Goal: Transaction & Acquisition: Subscribe to service/newsletter

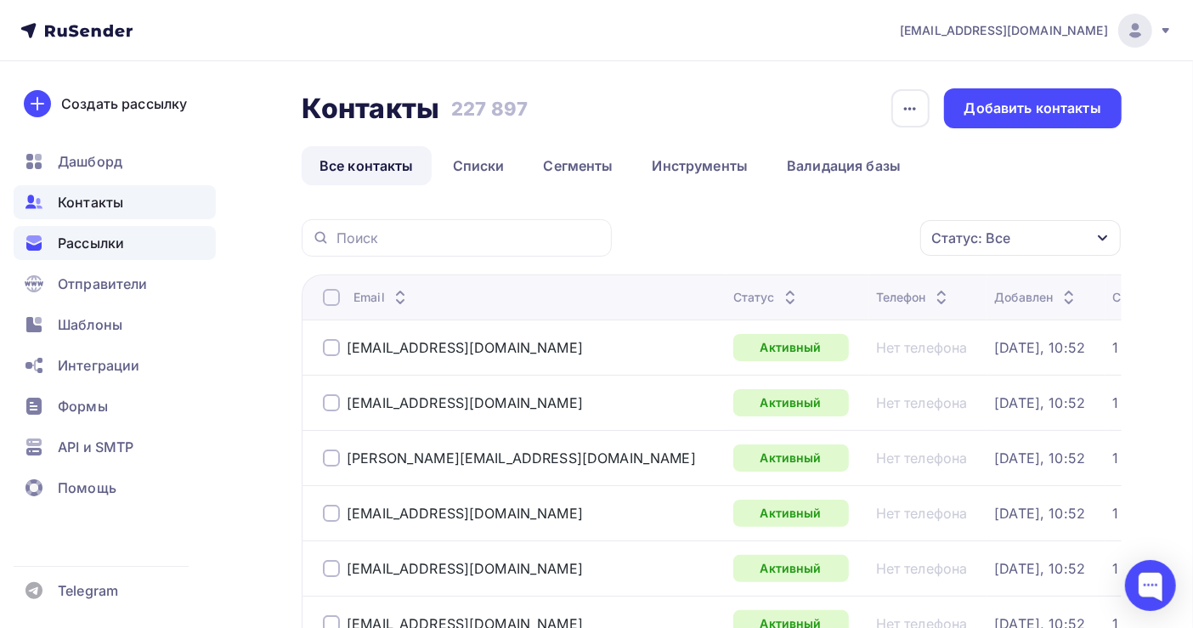
click at [125, 243] on div "Рассылки" at bounding box center [115, 243] width 202 height 34
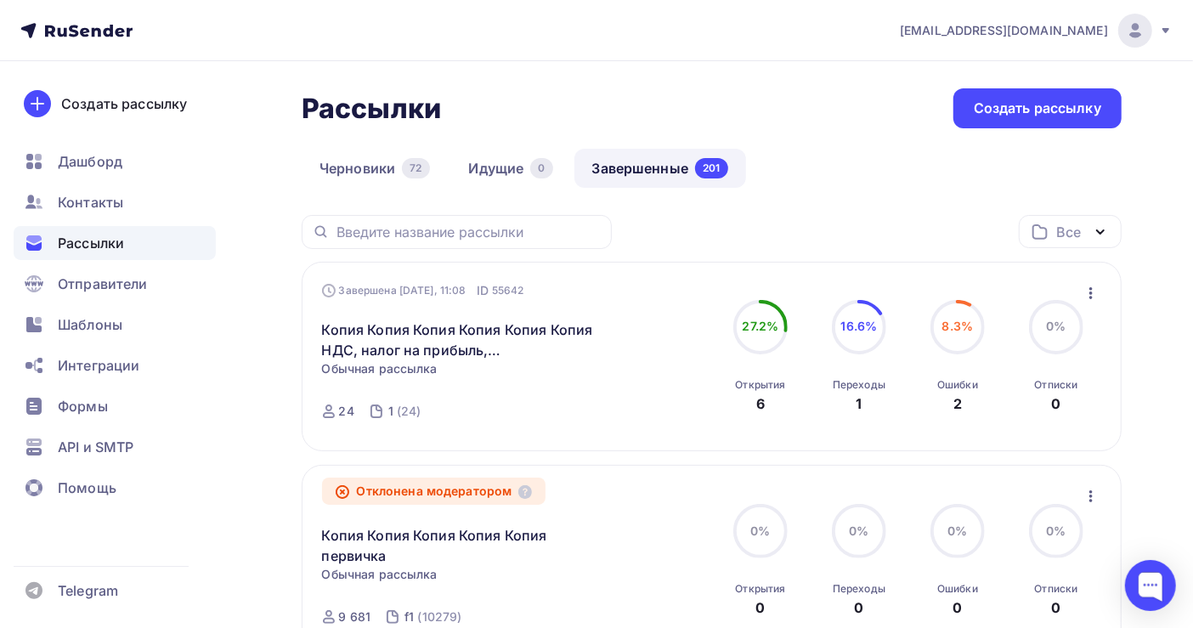
click at [1081, 289] on icon "button" at bounding box center [1091, 293] width 20 height 20
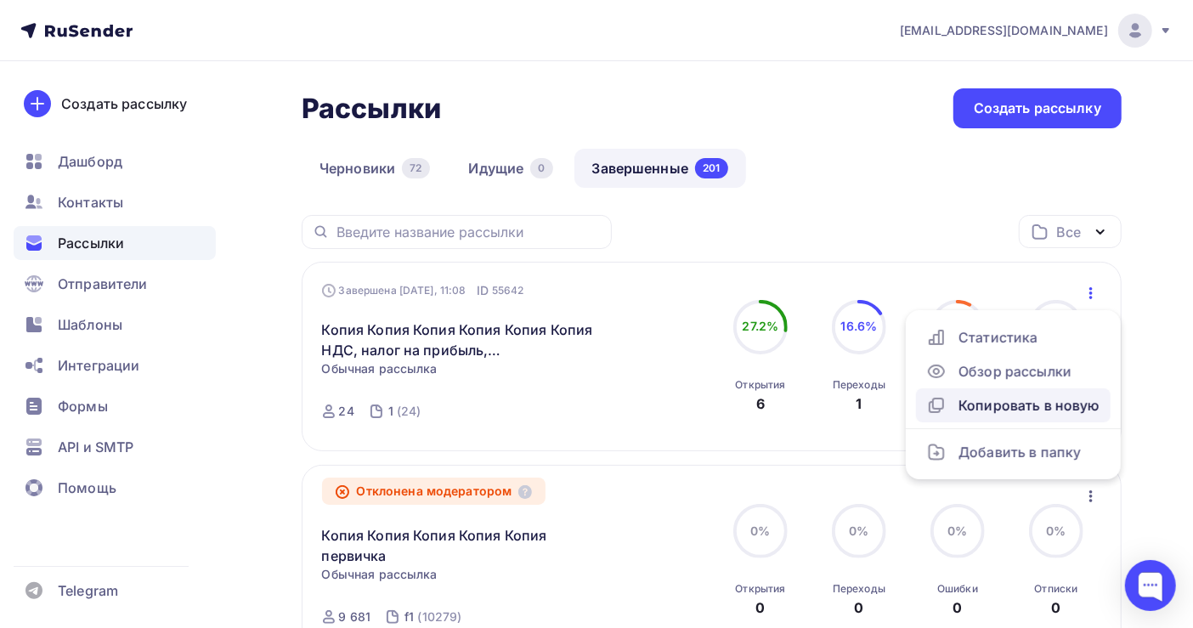
click at [1014, 405] on div "Копировать в новую" at bounding box center [1013, 405] width 174 height 20
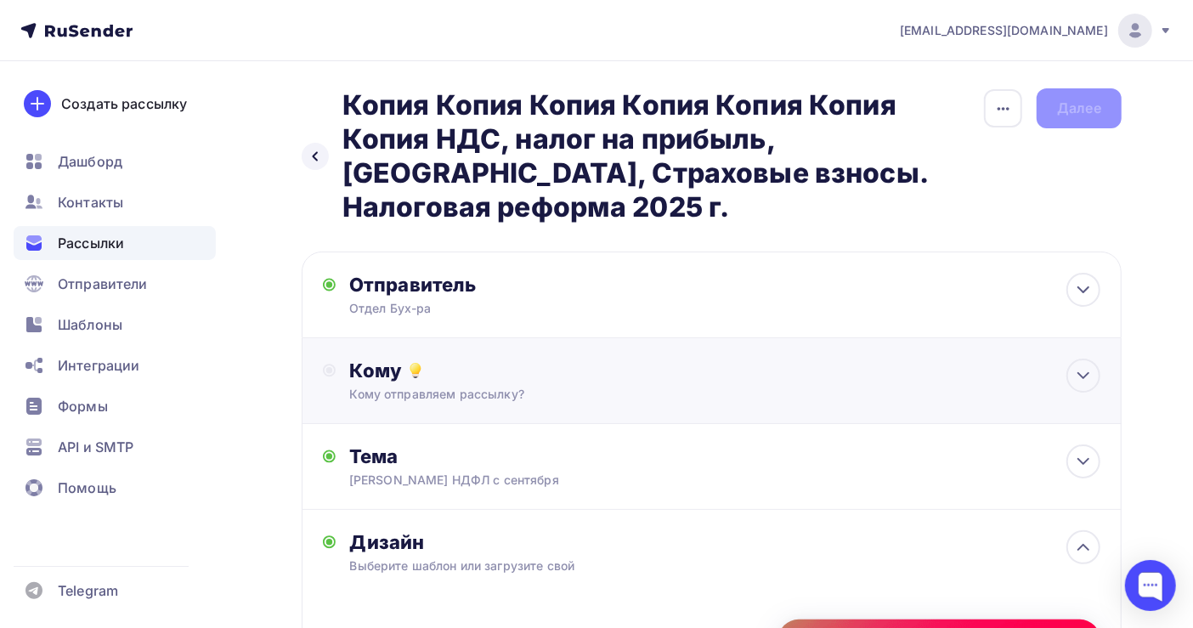
click at [650, 368] on div "Кому" at bounding box center [724, 371] width 751 height 24
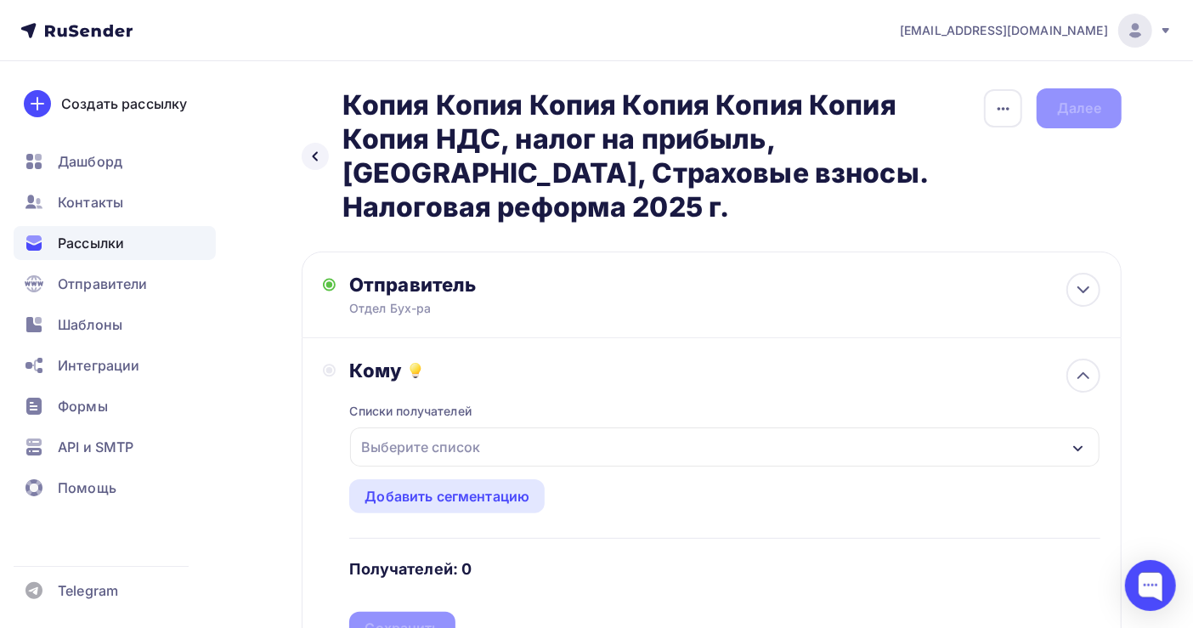
click at [473, 446] on div "Выберите список" at bounding box center [420, 447] width 133 height 31
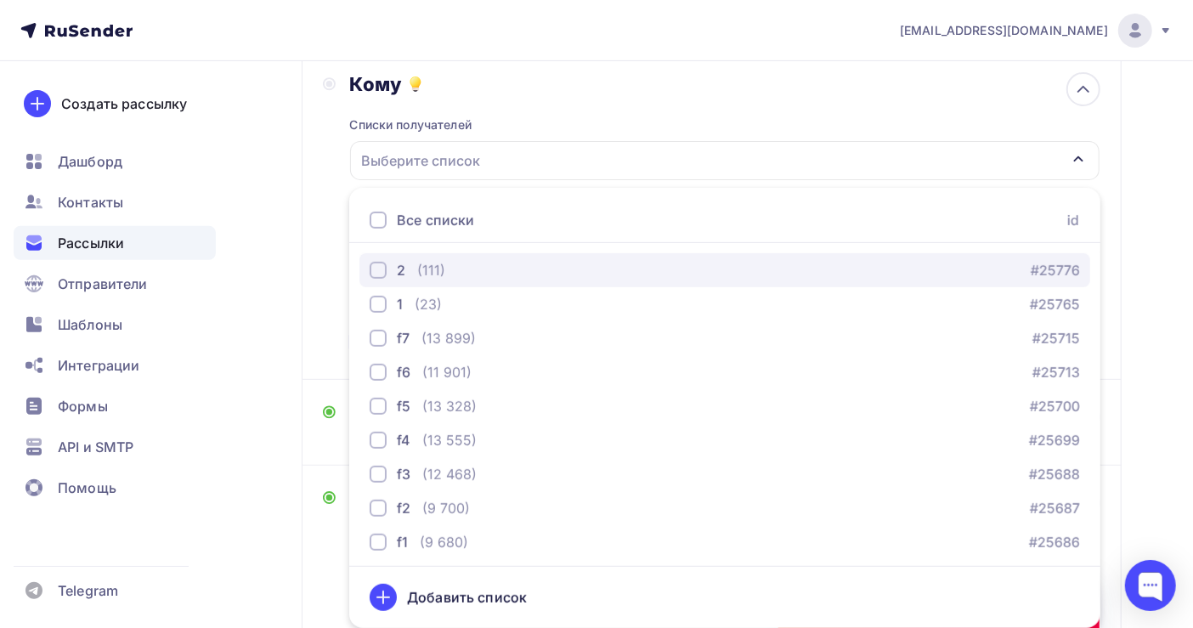
click at [459, 265] on div "2 (111) #25776" at bounding box center [725, 270] width 710 height 20
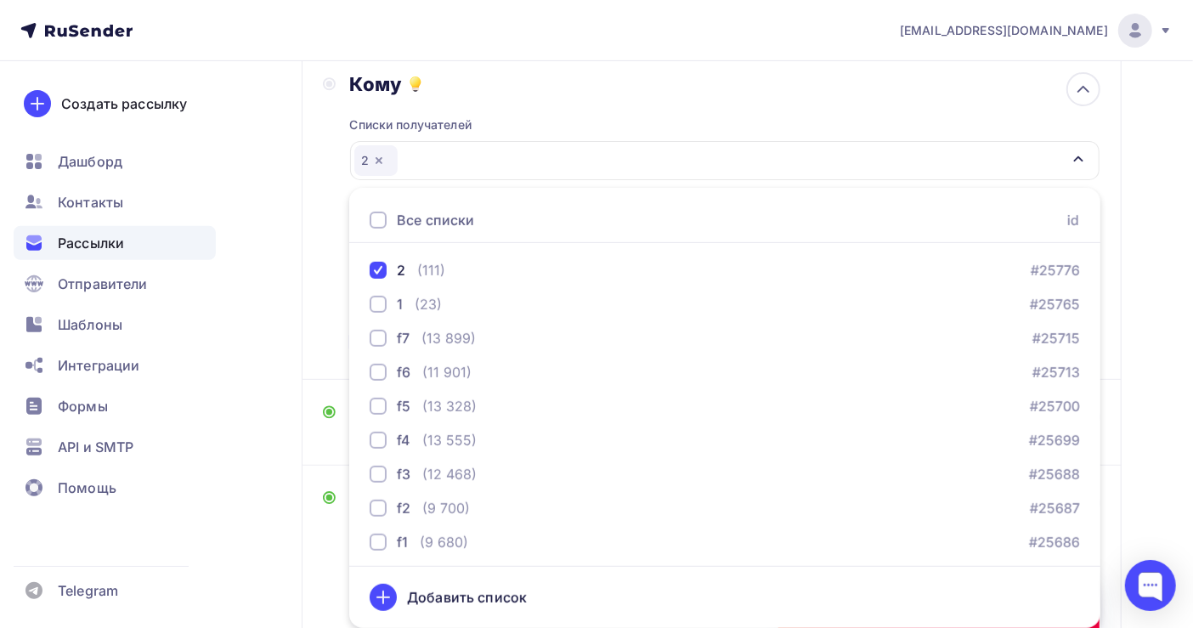
click at [1154, 348] on div "Назад Копия Копия Копия Копия Копия Копия Копия НДС, налог на прибыль, НДФЛ, Ст…" at bounding box center [596, 406] width 1193 height 1262
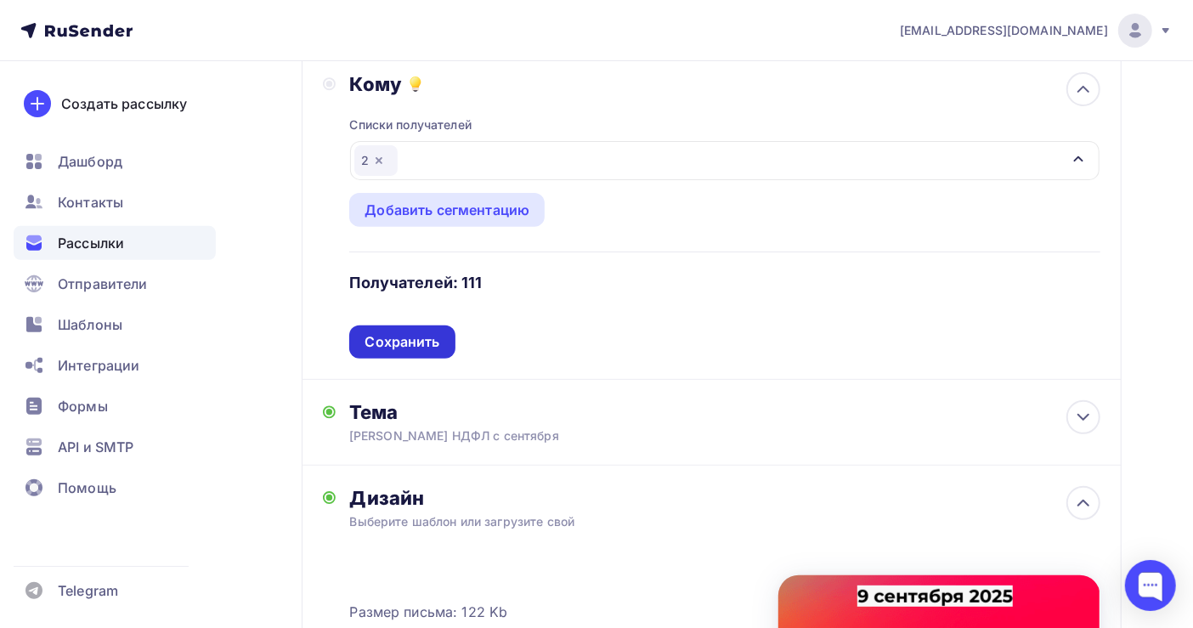
click at [414, 348] on div "Сохранить" at bounding box center [402, 342] width 75 height 20
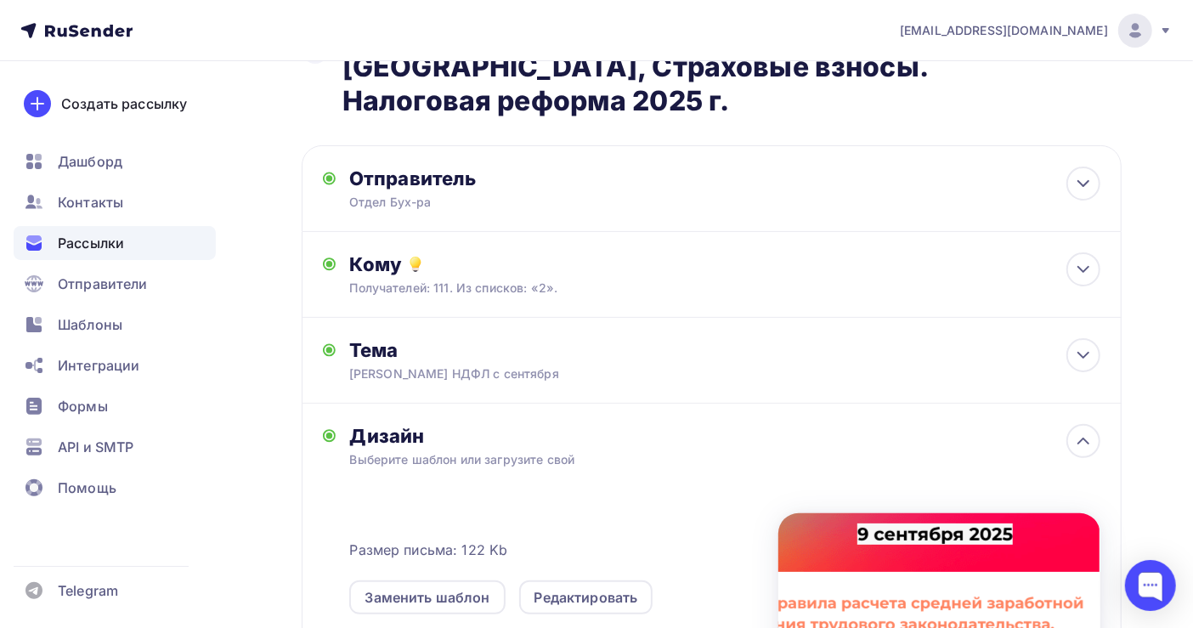
scroll to position [0, 0]
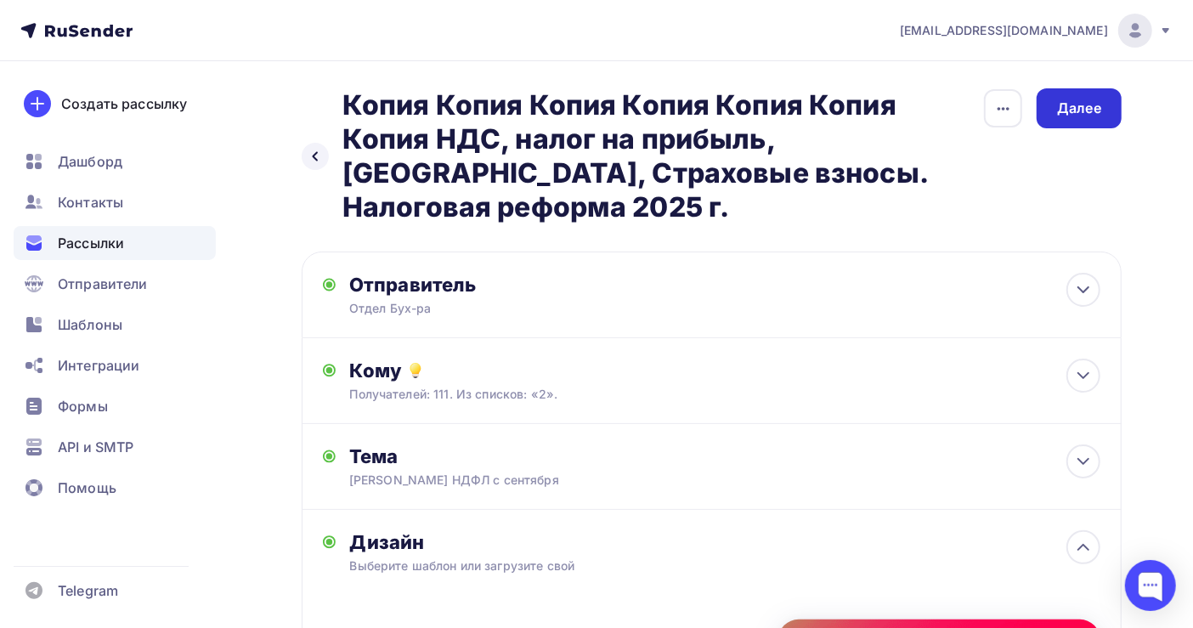
click at [1057, 94] on div "Далее" at bounding box center [1079, 108] width 85 height 40
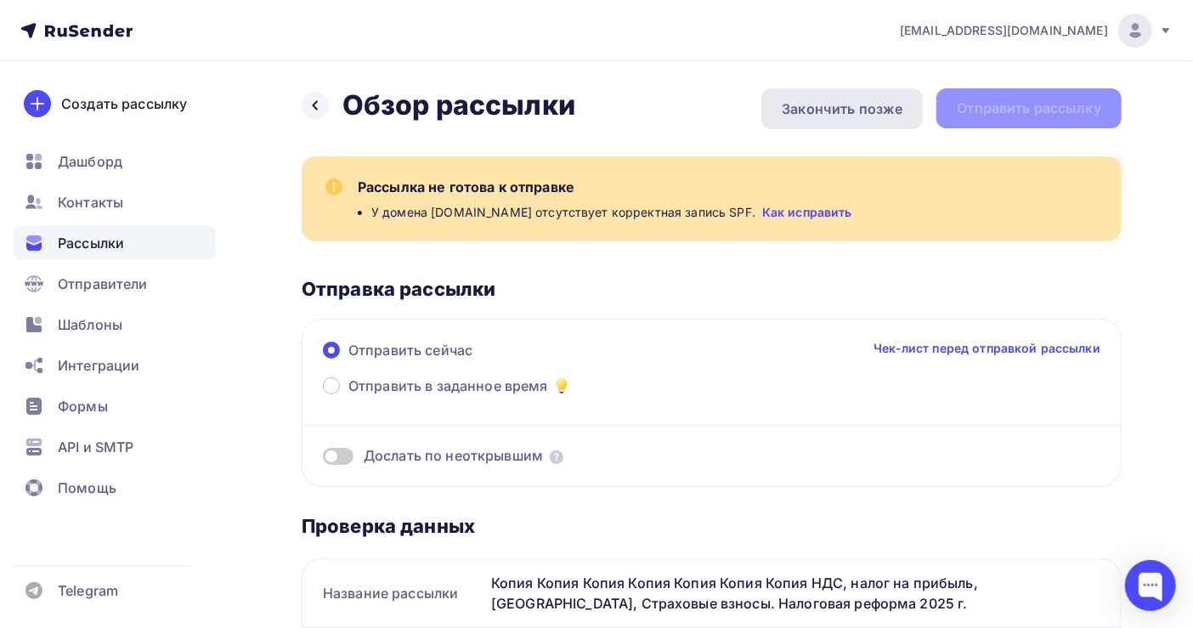
click at [833, 110] on div "Закончить позже" at bounding box center [842, 109] width 121 height 20
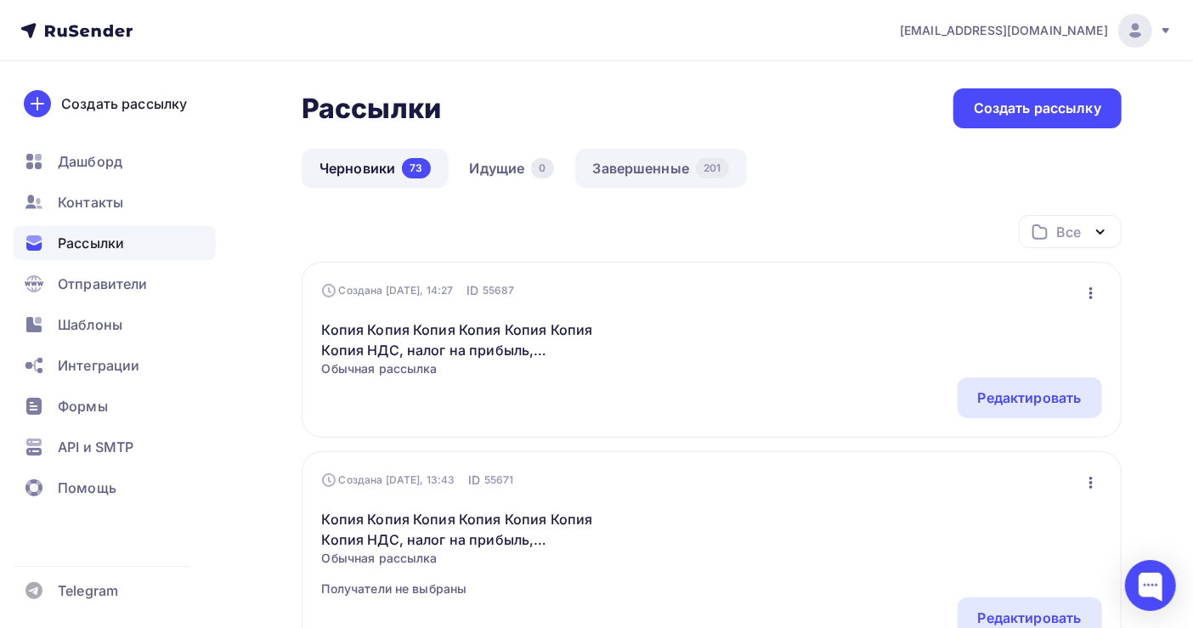
click at [658, 168] on link "Завершенные 201" at bounding box center [661, 168] width 172 height 39
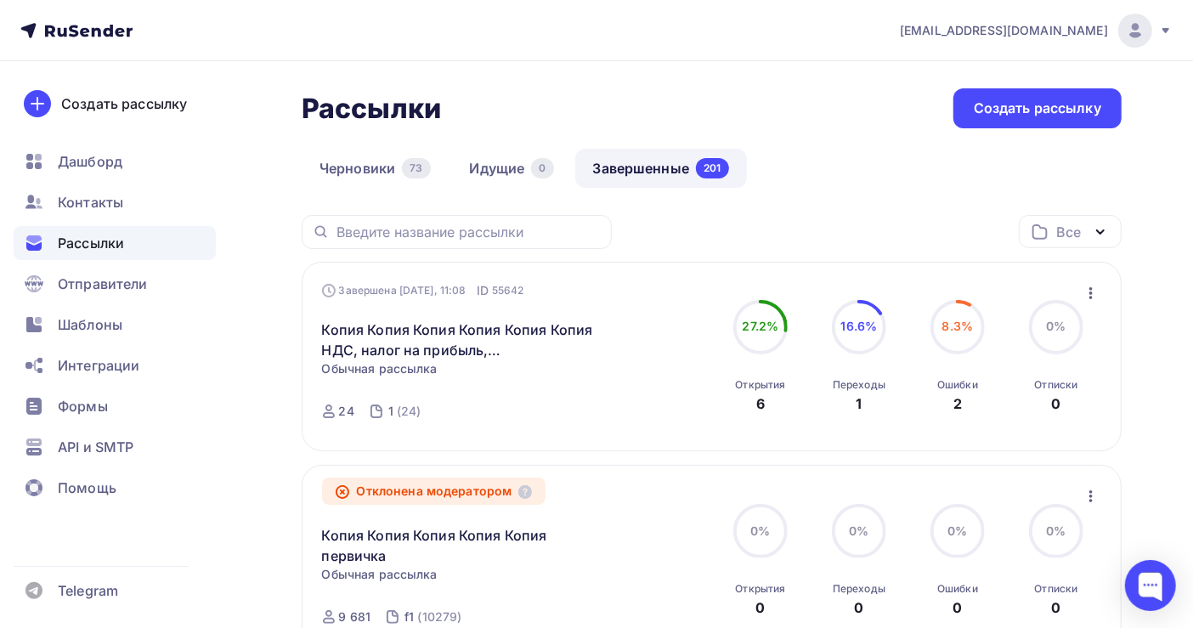
click at [1099, 288] on icon "button" at bounding box center [1091, 293] width 20 height 20
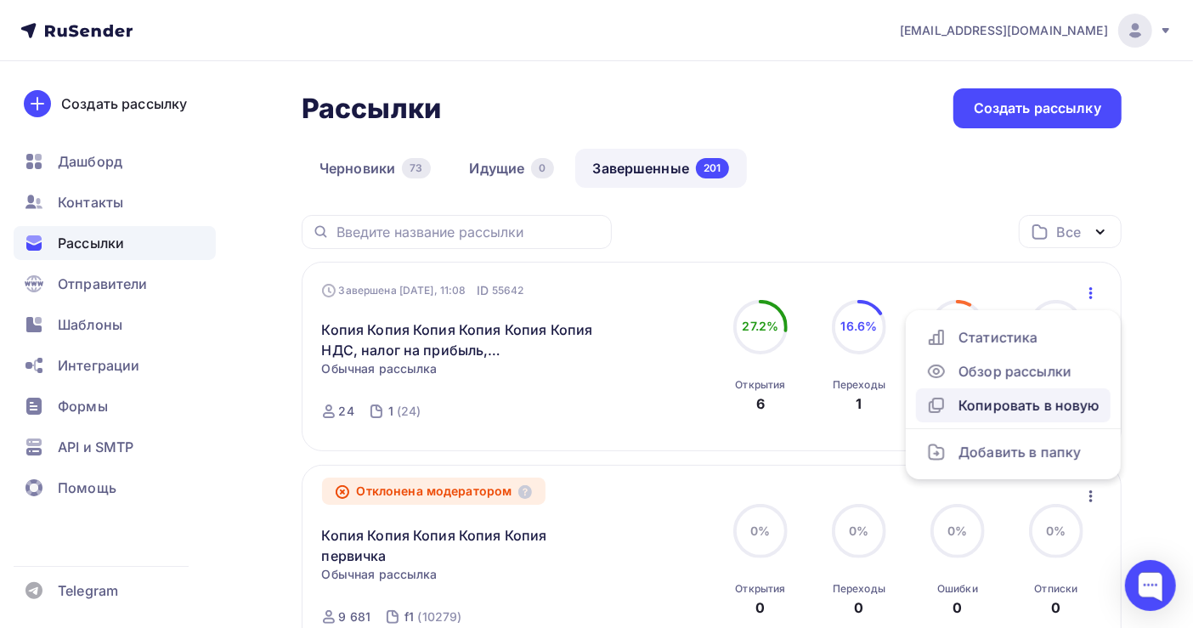
click at [1037, 397] on div "Копировать в новую" at bounding box center [1013, 405] width 174 height 20
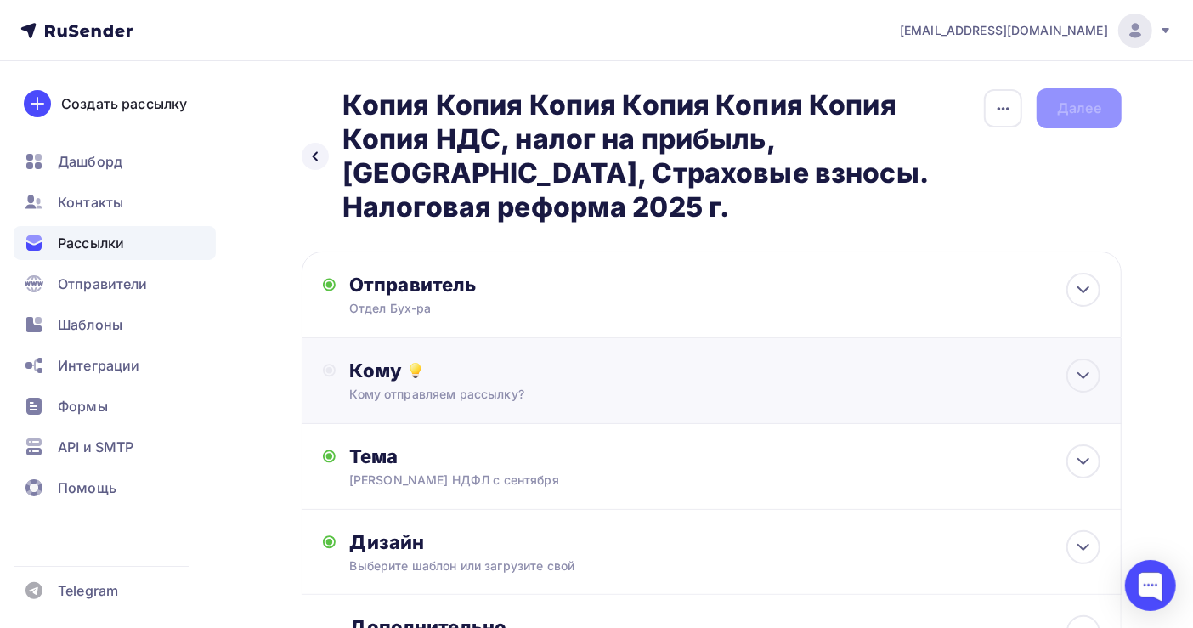
click at [681, 385] on div "Кому Кому отправляем рассылку? Списки получателей Выберите список Все списки id…" at bounding box center [724, 381] width 751 height 44
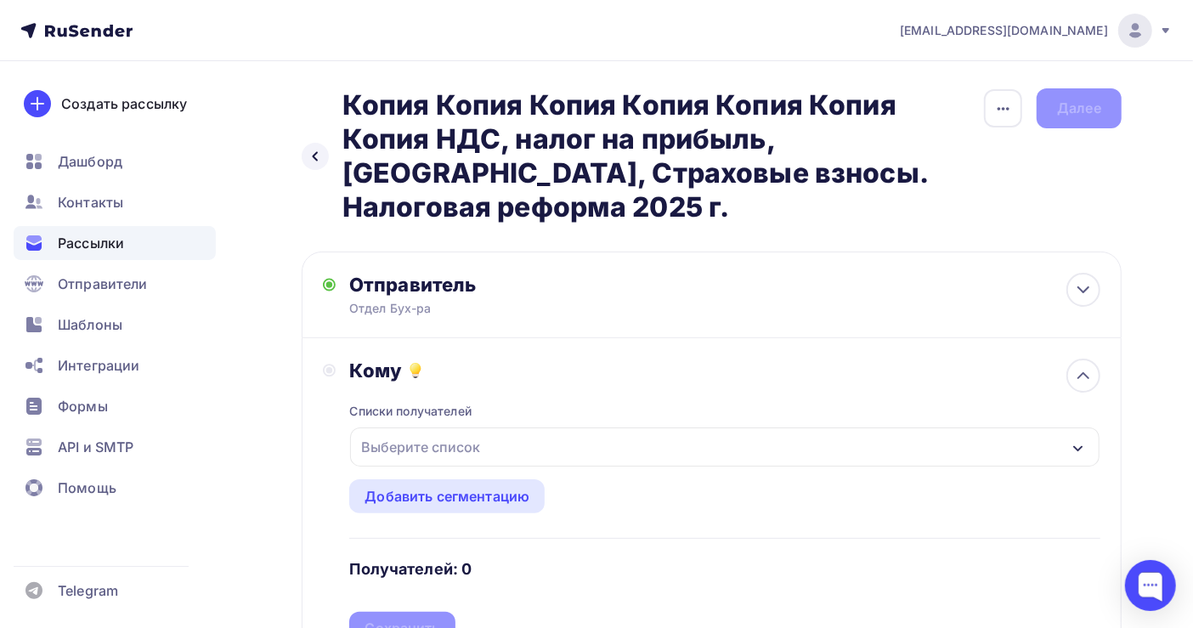
click at [624, 460] on div "Выберите список" at bounding box center [724, 446] width 749 height 39
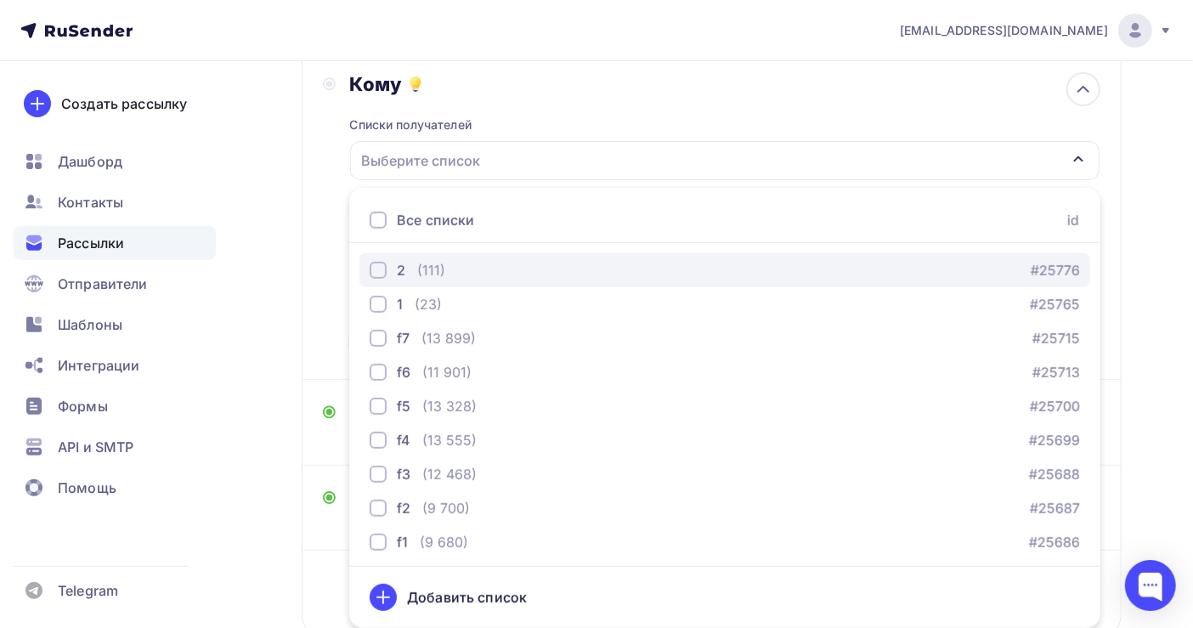
click at [584, 275] on div "2 (111) #25776" at bounding box center [725, 270] width 710 height 20
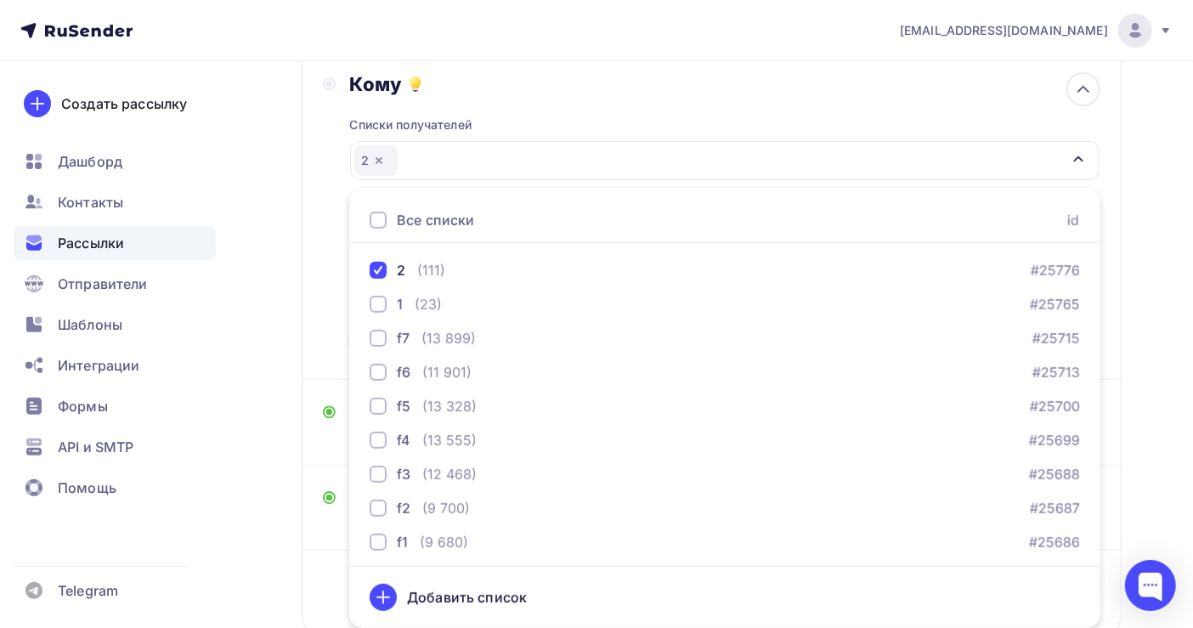
click at [1176, 270] on div "Назад Копия Копия Копия Копия Копия Копия Копия НДС, налог на прибыль, НДФЛ, Ст…" at bounding box center [596, 260] width 1193 height 971
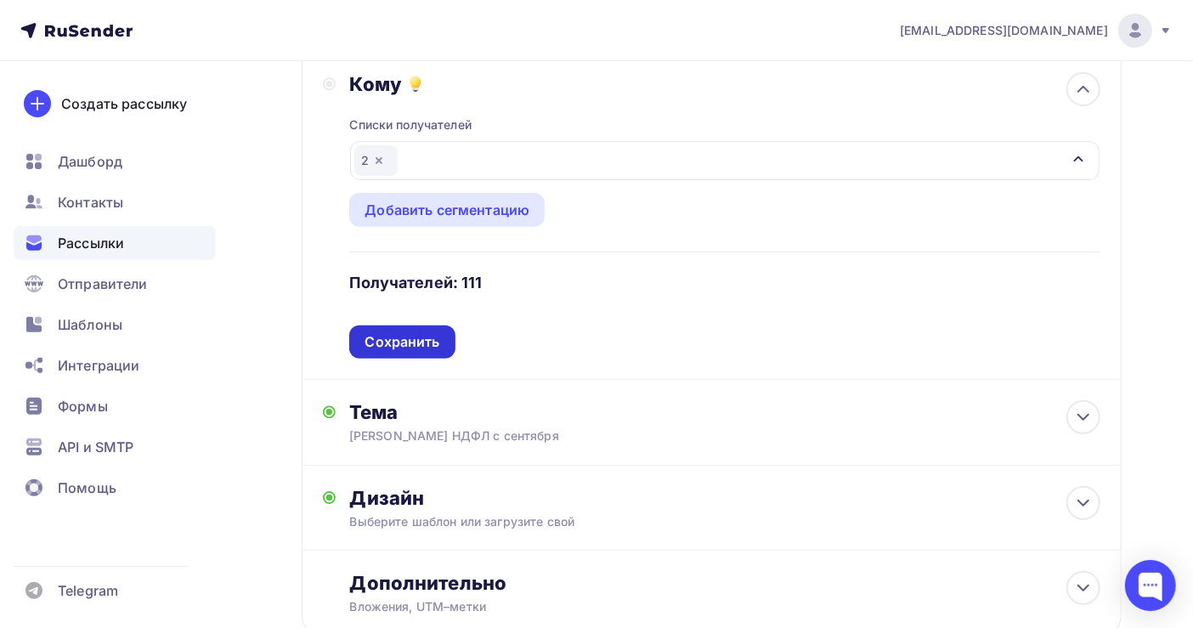
click at [432, 336] on div "Сохранить" at bounding box center [402, 342] width 75 height 20
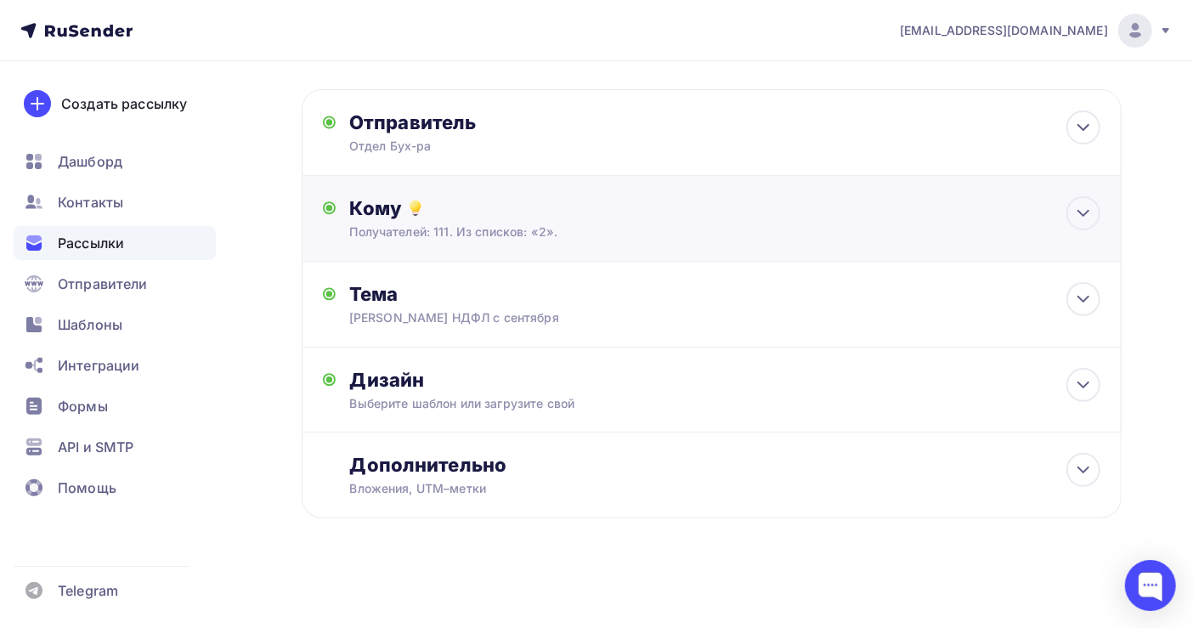
scroll to position [164, 0]
click at [475, 150] on div "Отдел Бух-ра" at bounding box center [514, 146] width 331 height 17
type input "Отдел Бух-ра"
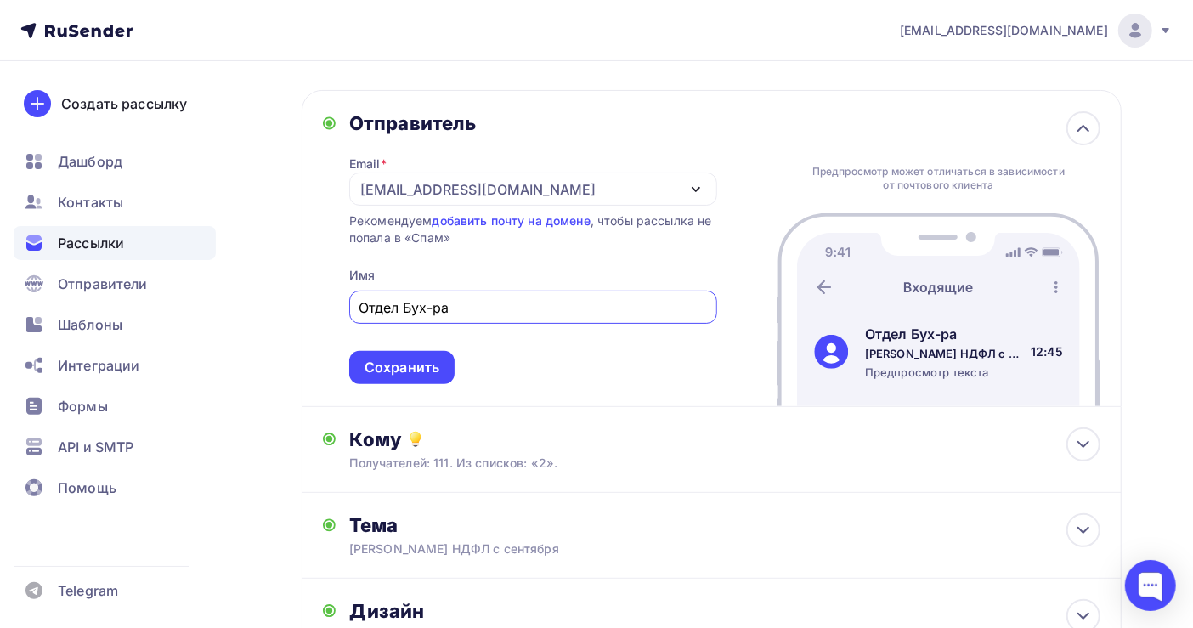
scroll to position [0, 0]
click at [528, 223] on link "добавить почту на домене" at bounding box center [511, 220] width 158 height 14
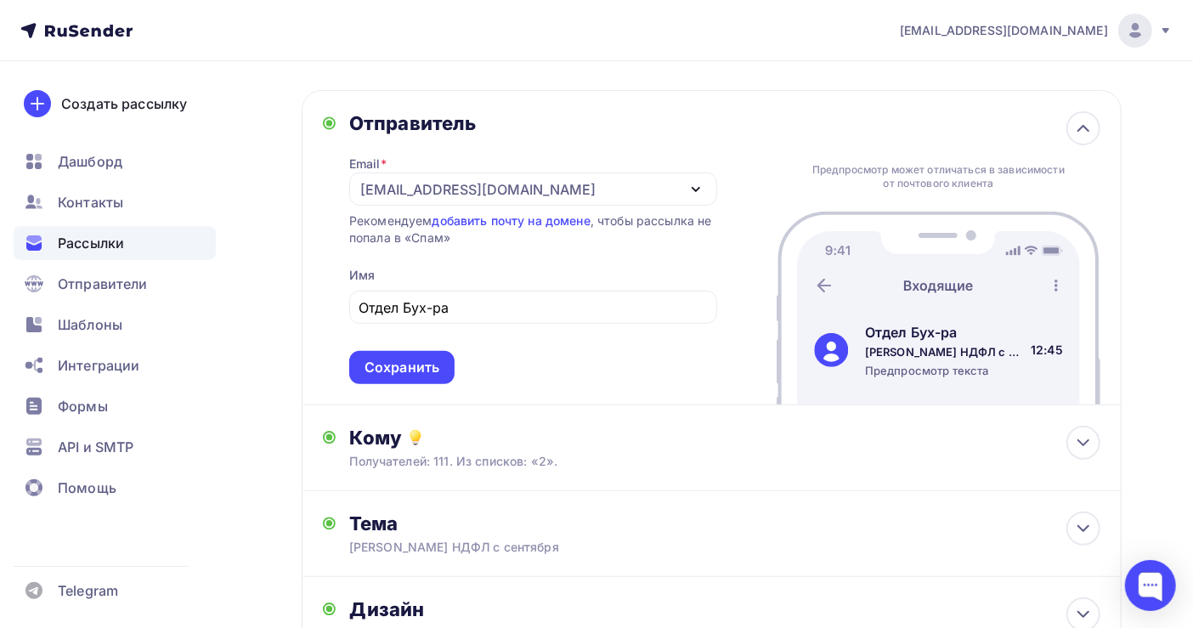
click at [415, 349] on span "Отдел Бух-ра Сохранить" at bounding box center [533, 334] width 368 height 100
click at [416, 370] on div "Сохранить" at bounding box center [402, 368] width 75 height 20
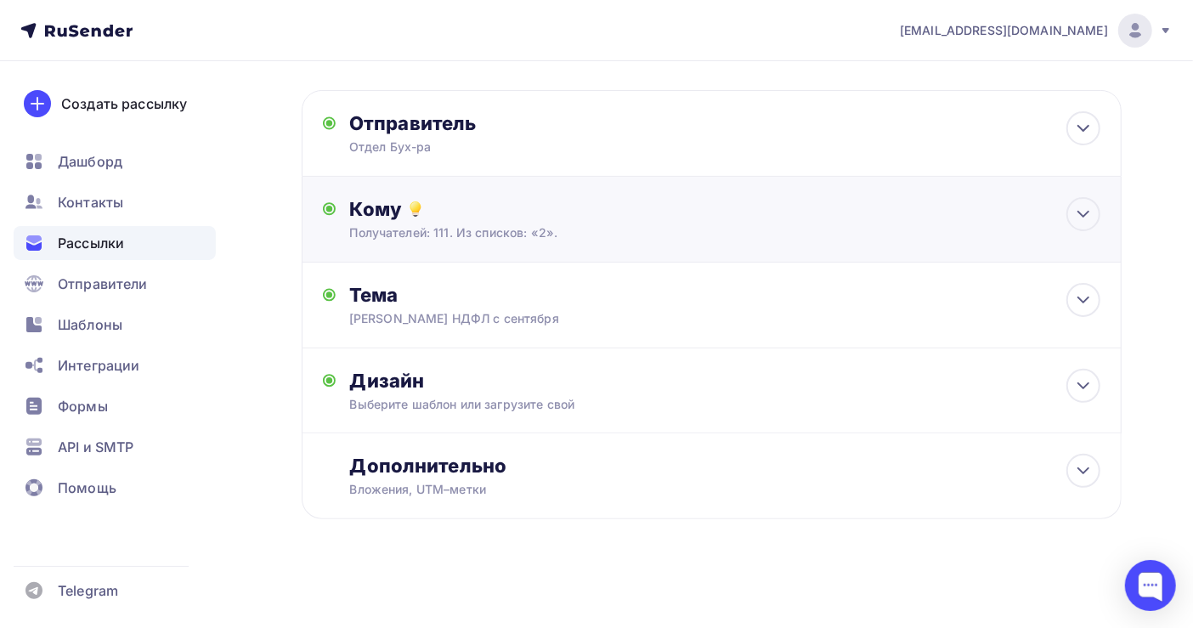
click at [568, 233] on div "Получателей: 111. Из списков: «2»." at bounding box center [686, 232] width 675 height 17
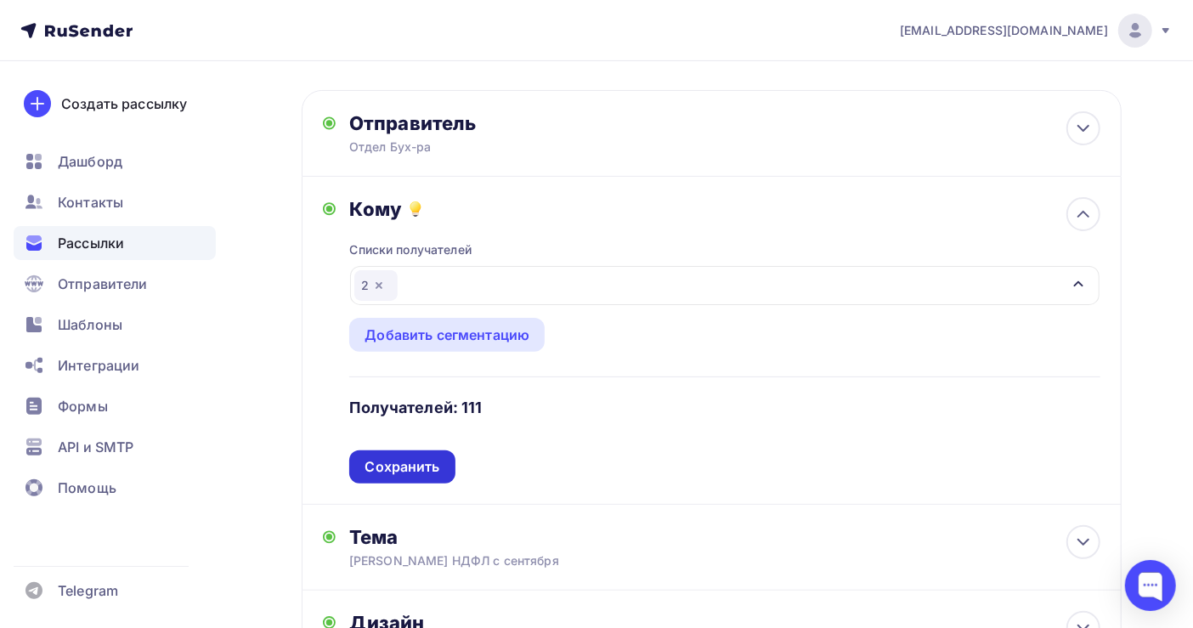
click at [414, 469] on div "Сохранить" at bounding box center [402, 467] width 75 height 20
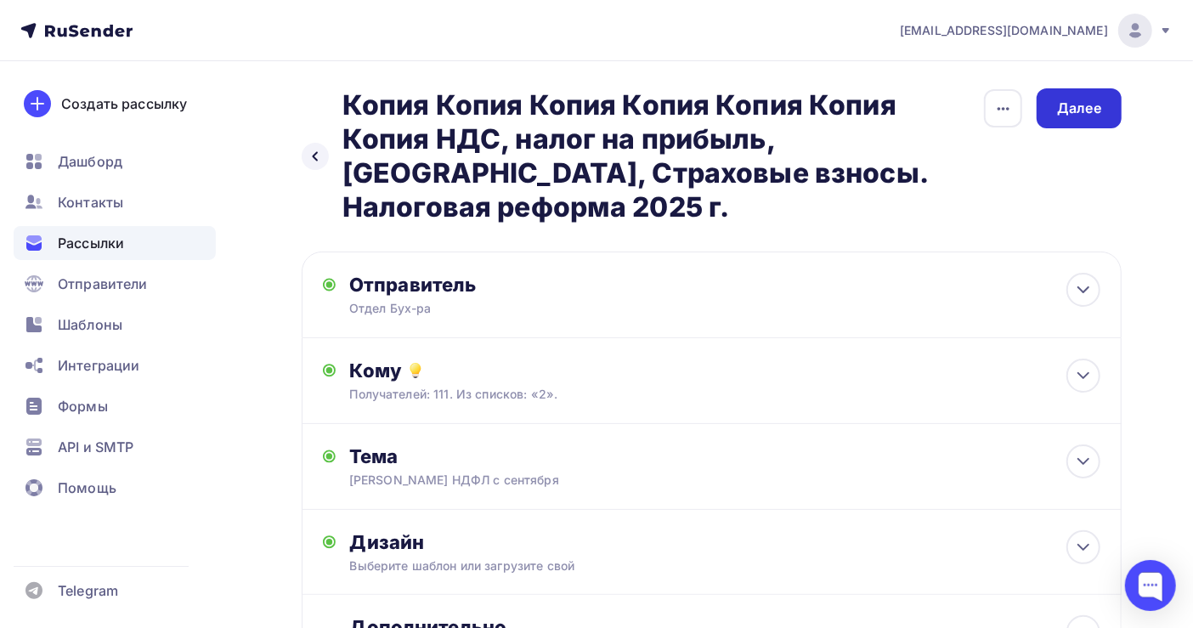
click at [1081, 117] on div "Далее" at bounding box center [1079, 109] width 44 height 20
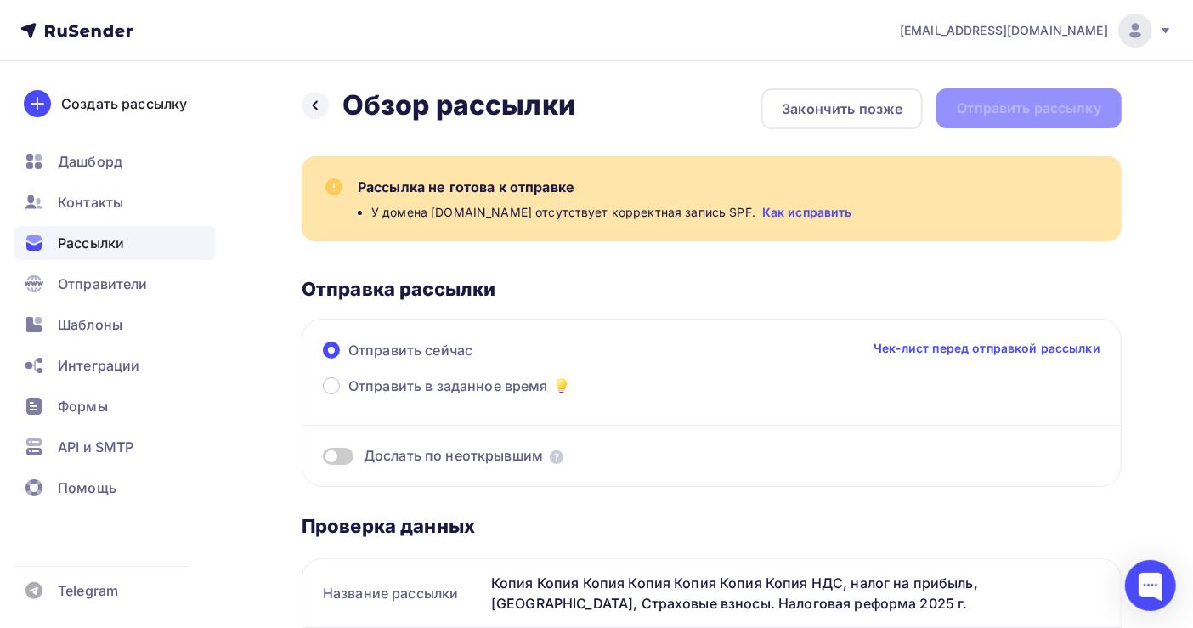
click at [874, 212] on div "У домена otd.cm-sa.ru отсутствует корректная запись SPF. Как исправить" at bounding box center [736, 212] width 730 height 17
click at [798, 212] on link "Как исправить" at bounding box center [807, 212] width 90 height 17
drag, startPoint x: 865, startPoint y: 218, endPoint x: 373, endPoint y: 207, distance: 492.1
click at [373, 207] on div "У домена otd.cm-sa.ru отсутствует корректная запись SPF. Как исправить" at bounding box center [736, 212] width 730 height 17
copy div "У домена otd.cm-sa.ru отсутствует корректная запись SPF. Как исправить"
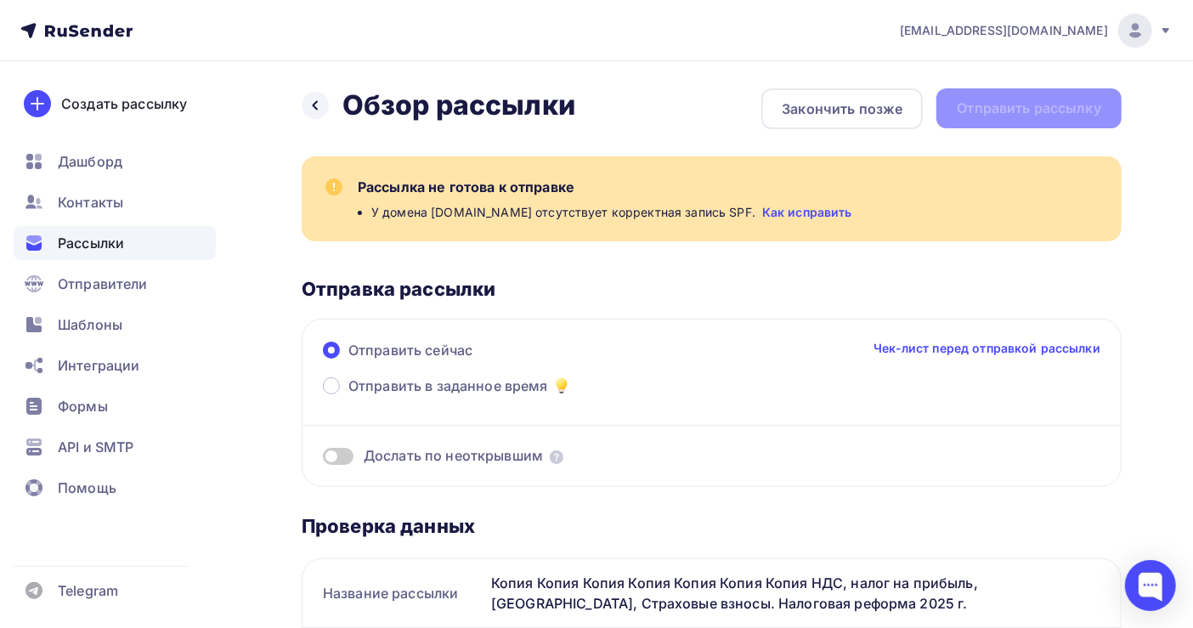
click at [737, 202] on div "Рассылка не готова к отправке У домена [DOMAIN_NAME] отсутствует корректная зап…" at bounding box center [729, 199] width 743 height 44
click at [762, 210] on link "Как исправить" at bounding box center [807, 212] width 90 height 17
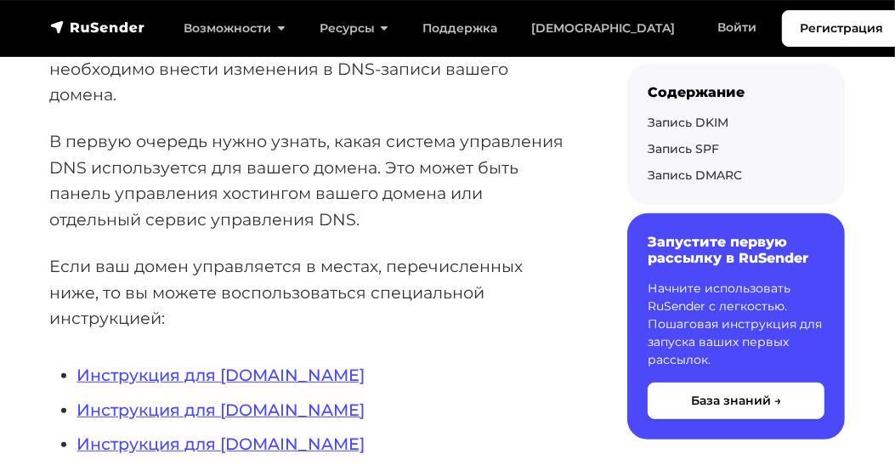
scroll to position [339, 0]
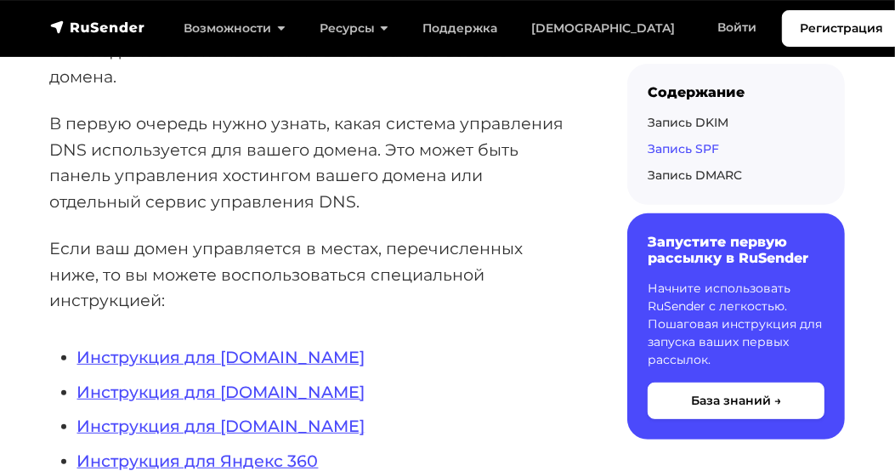
click at [682, 147] on link "Запись SPF" at bounding box center [682, 148] width 71 height 15
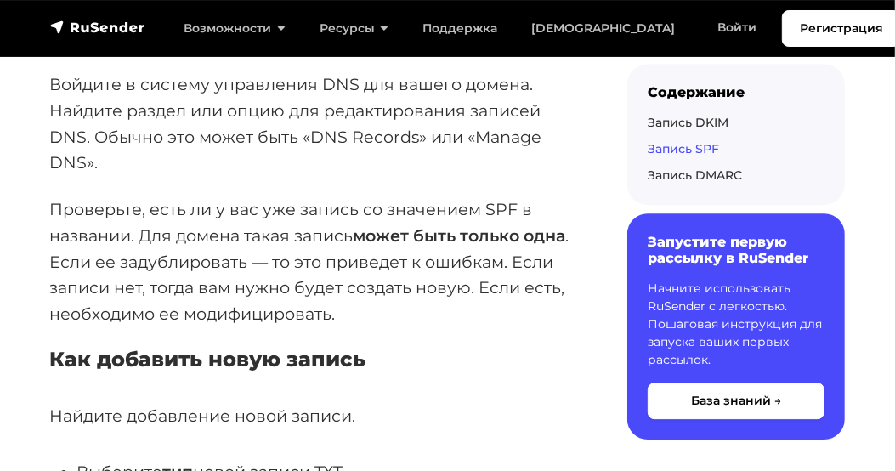
scroll to position [3280, 0]
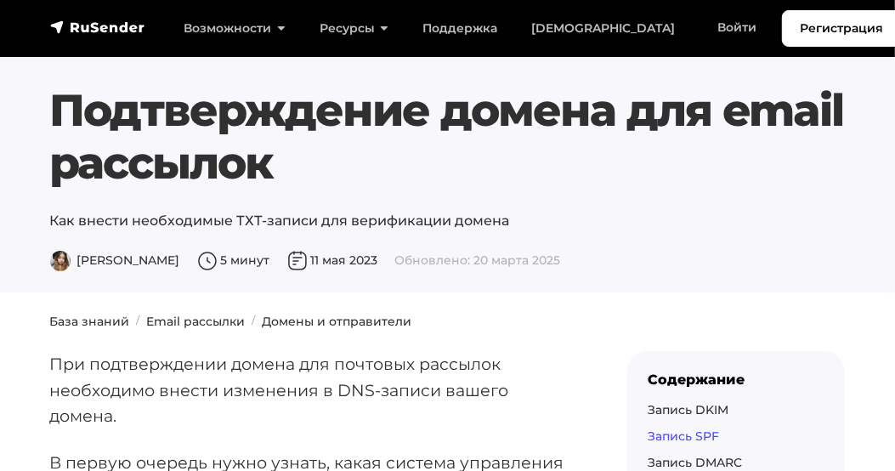
click at [709, 432] on link "Запись SPF" at bounding box center [682, 435] width 71 height 15
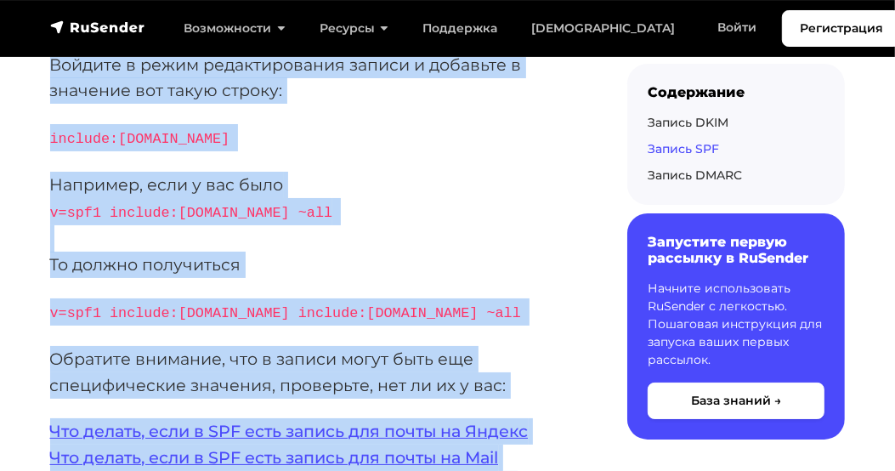
scroll to position [4062, 0]
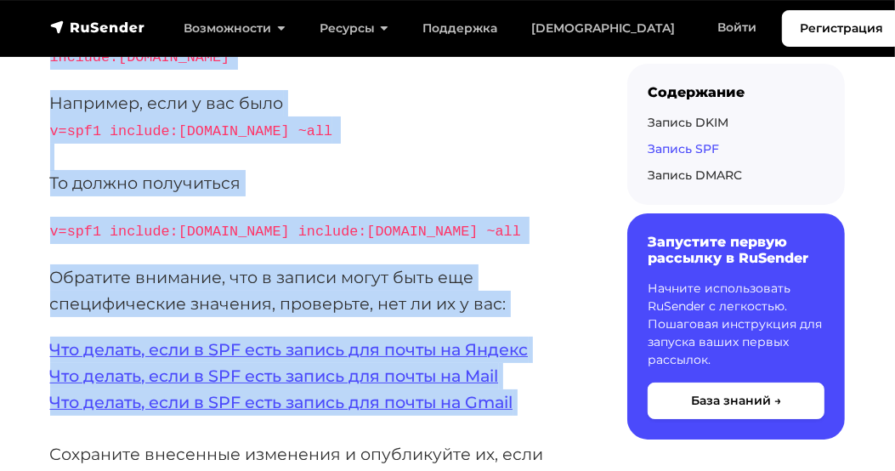
drag, startPoint x: 51, startPoint y: 69, endPoint x: 512, endPoint y: 368, distance: 549.8
copy div "Запись SPF Войдите в систему управления DNS для вашего домена. Найдите раздел и…"
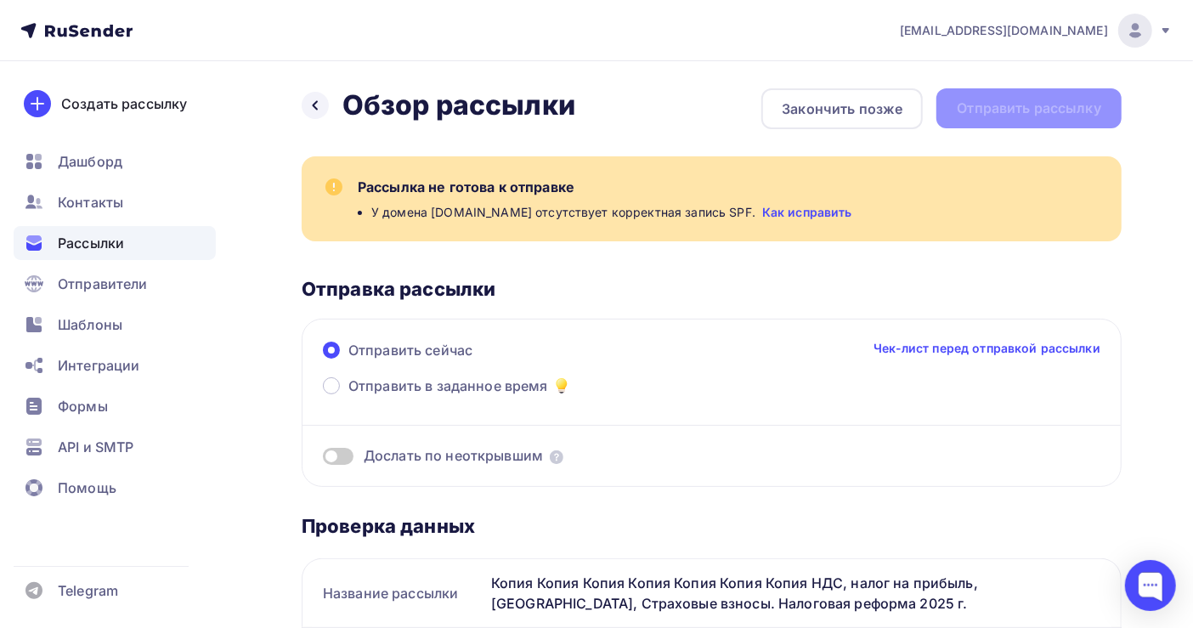
drag, startPoint x: 884, startPoint y: 220, endPoint x: 359, endPoint y: 183, distance: 526.4
click at [359, 183] on div "Рассылка не готова к отправке У домена [DOMAIN_NAME] отсутствует корректная зап…" at bounding box center [712, 198] width 820 height 85
copy div "Рассылка не готова к отправке У домена [DOMAIN_NAME] отсутствует корректная зап…"
click at [1138, 593] on div at bounding box center [1150, 585] width 51 height 51
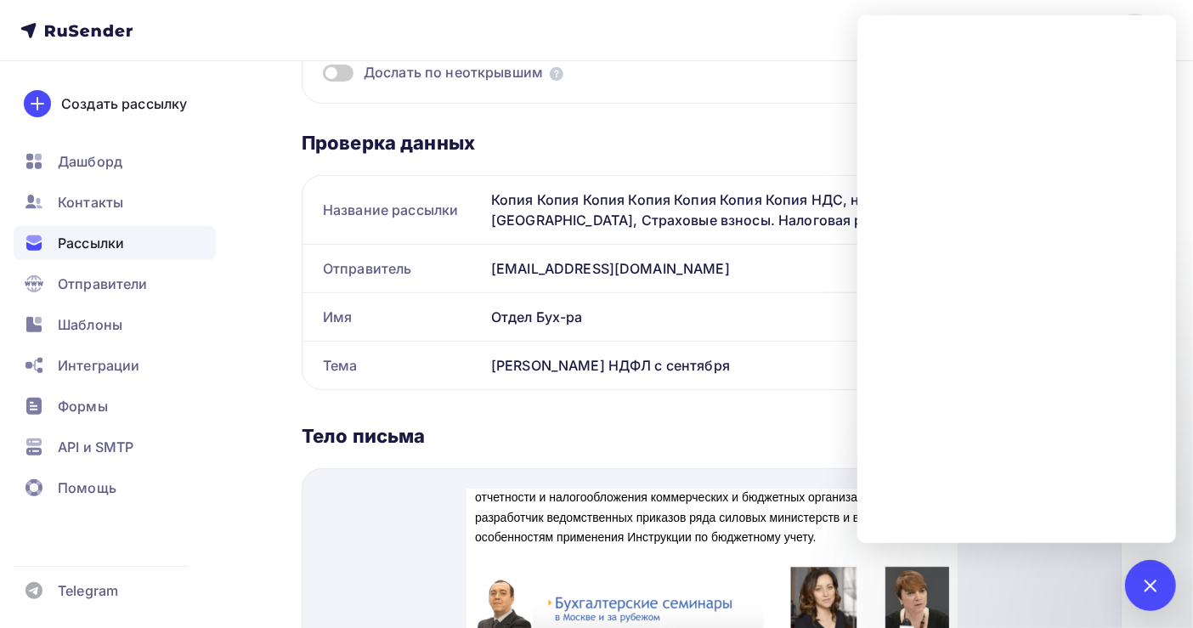
scroll to position [113, 0]
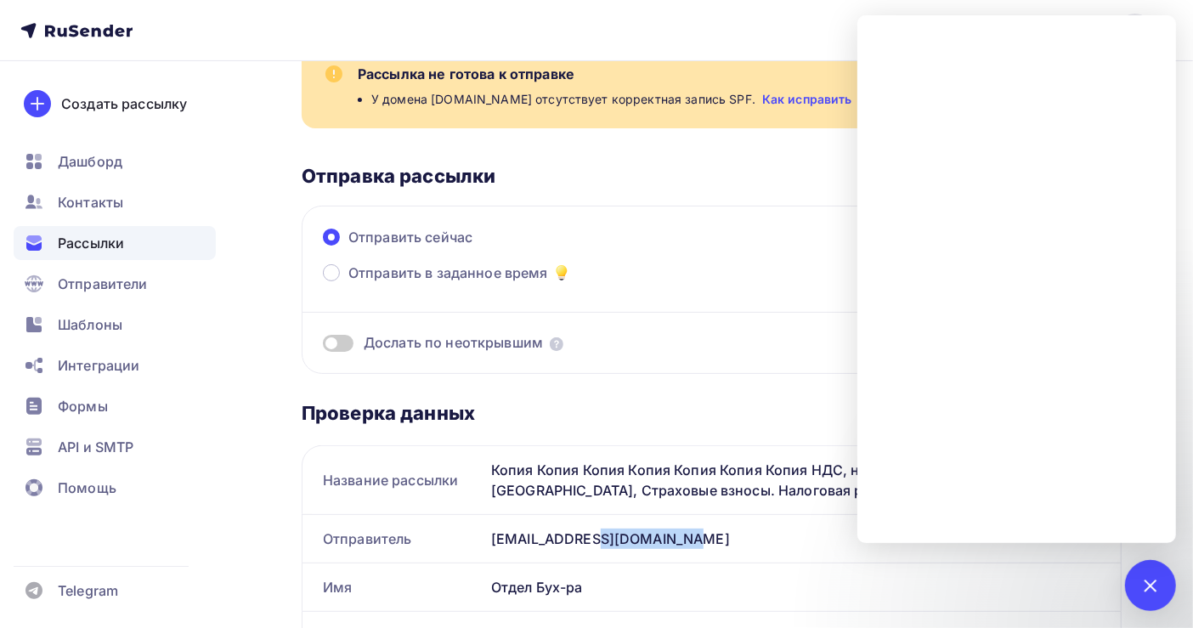
drag, startPoint x: 644, startPoint y: 539, endPoint x: 528, endPoint y: 540, distance: 115.6
click at [528, 540] on div "[EMAIL_ADDRESS][DOMAIN_NAME]" at bounding box center [802, 539] width 636 height 48
copy div "[DOMAIN_NAME]"
